Goal: Task Accomplishment & Management: Complete application form

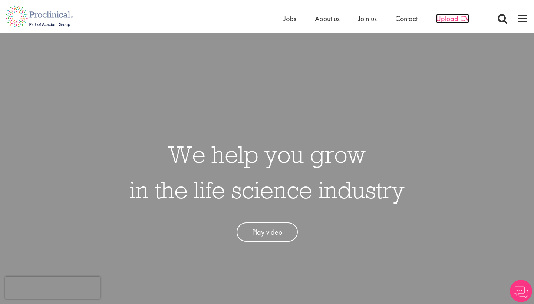
click at [458, 22] on span "Upload CV" at bounding box center [452, 19] width 33 height 10
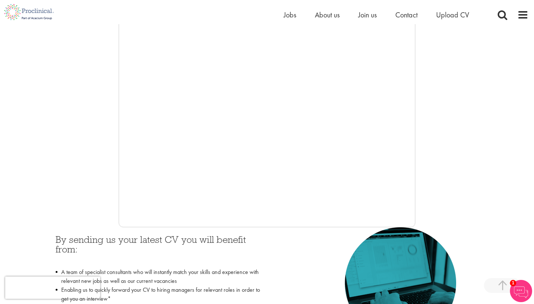
scroll to position [149, 0]
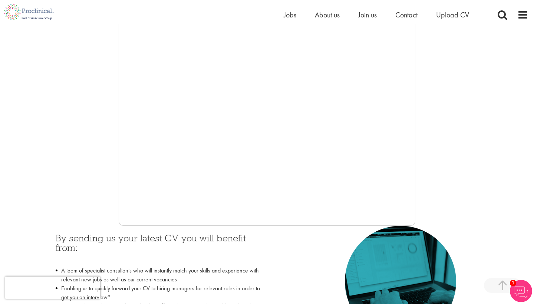
click at [440, 156] on div at bounding box center [267, 114] width 523 height 222
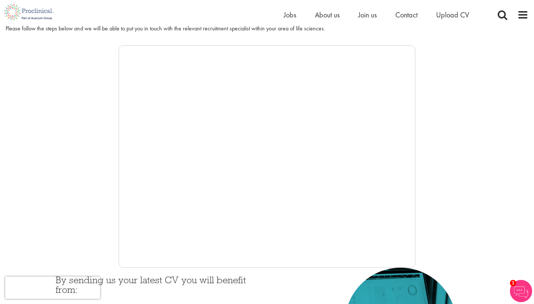
scroll to position [106, 0]
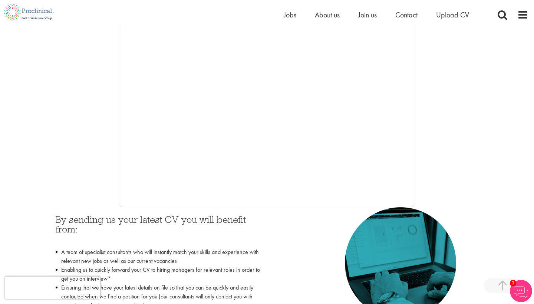
scroll to position [154, 0]
